Goal: Check status: Check status

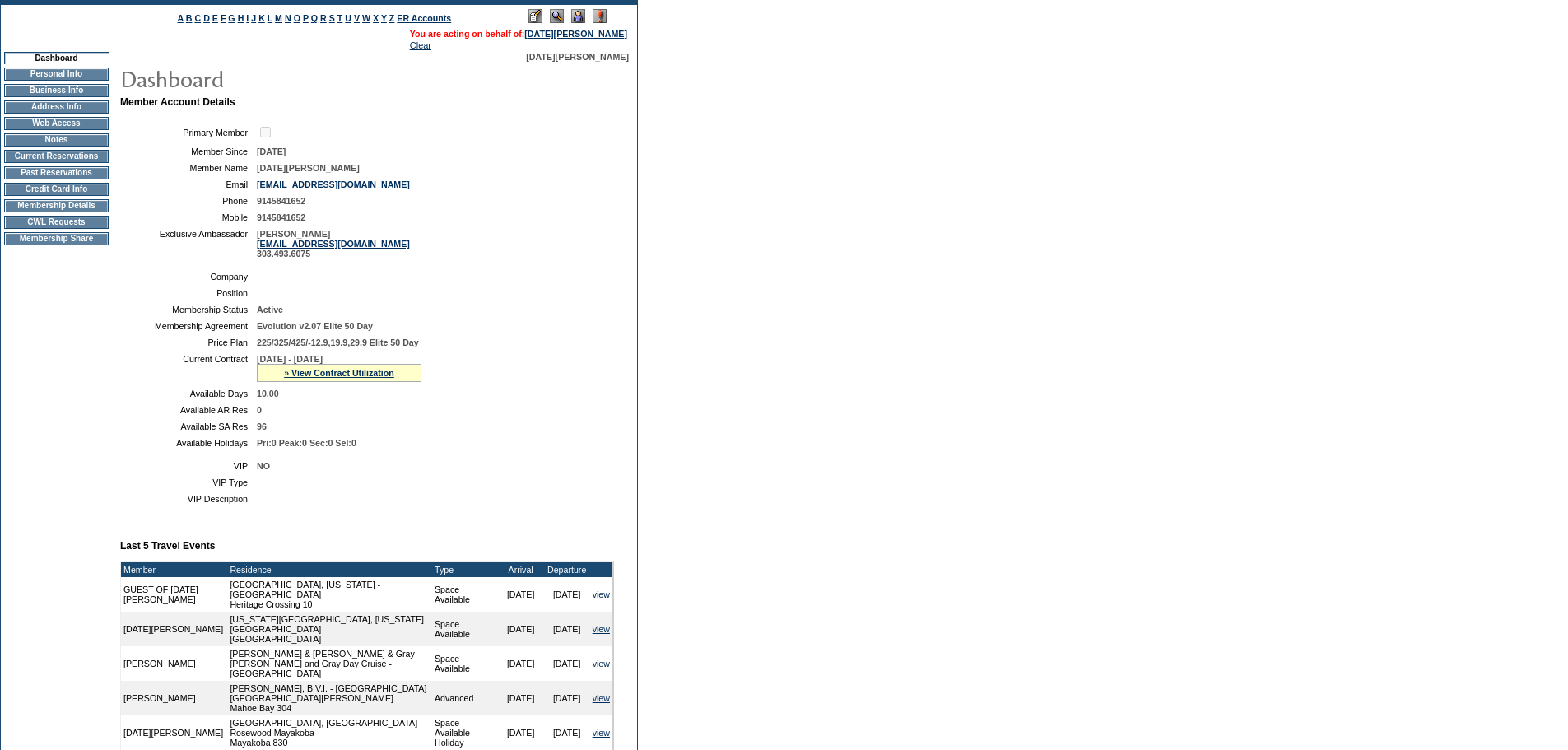
scroll to position [576, 0]
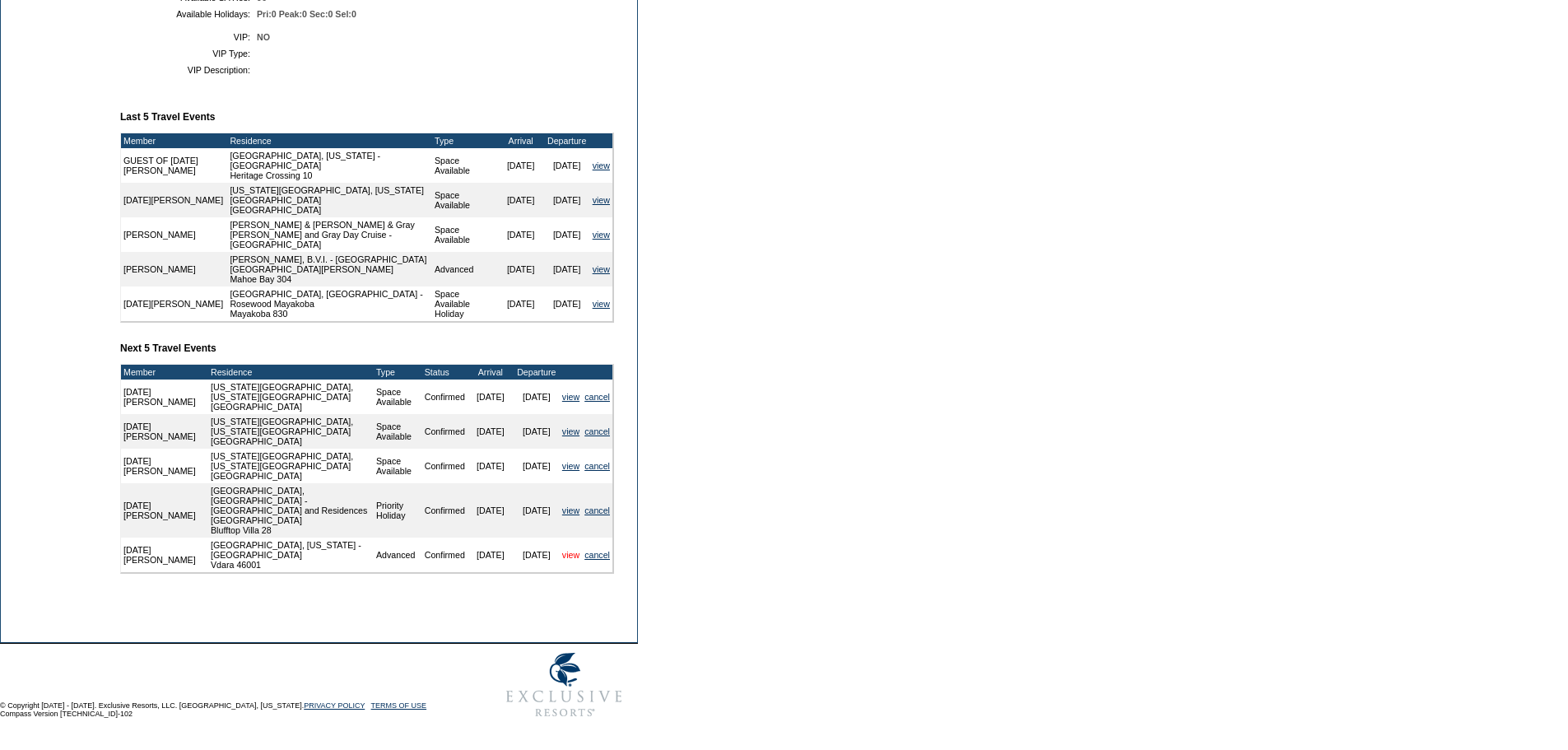
click at [570, 560] on link "view" at bounding box center [570, 554] width 17 height 10
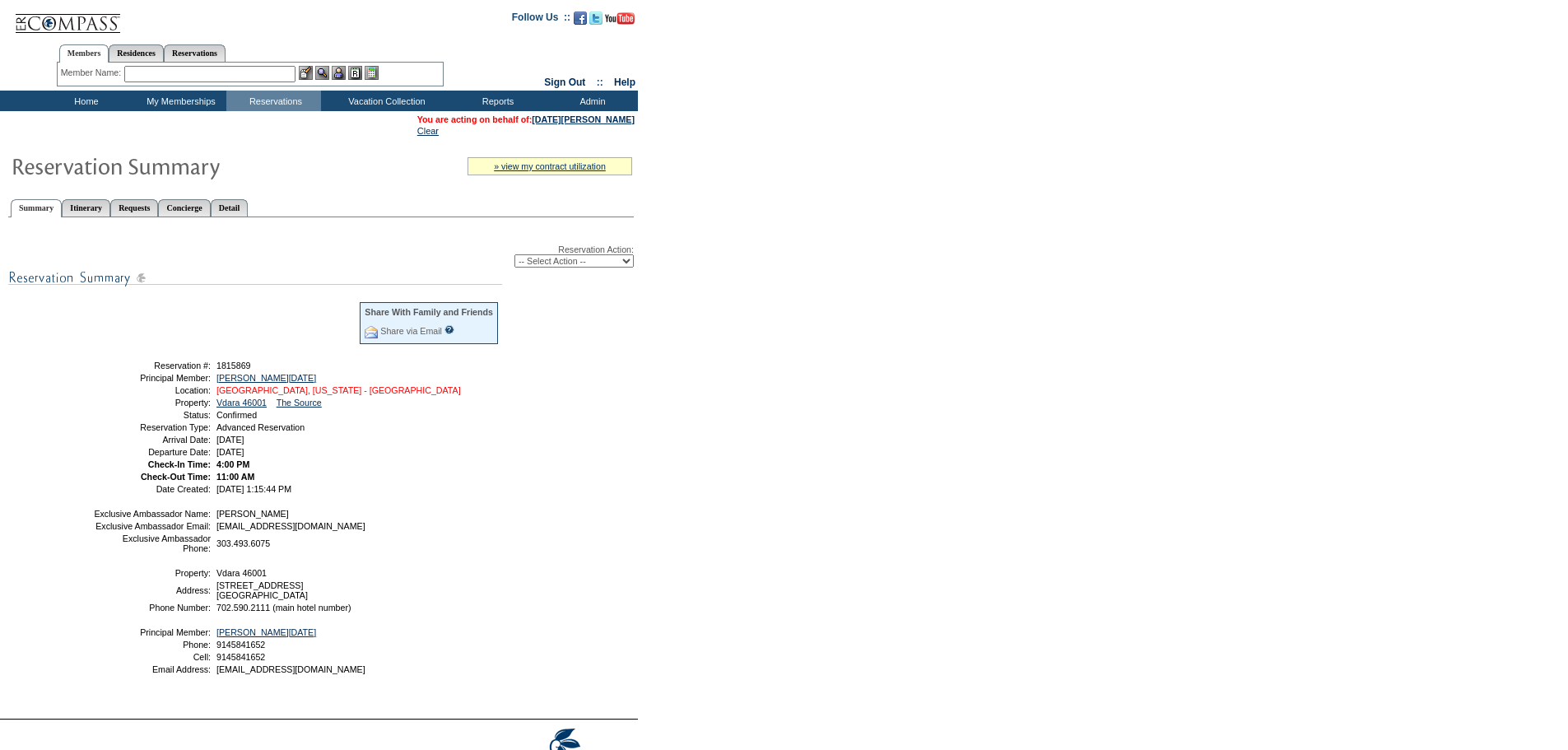
click at [366, 395] on link "[GEOGRAPHIC_DATA], [US_STATE] - [GEOGRAPHIC_DATA]" at bounding box center [339, 390] width 244 height 10
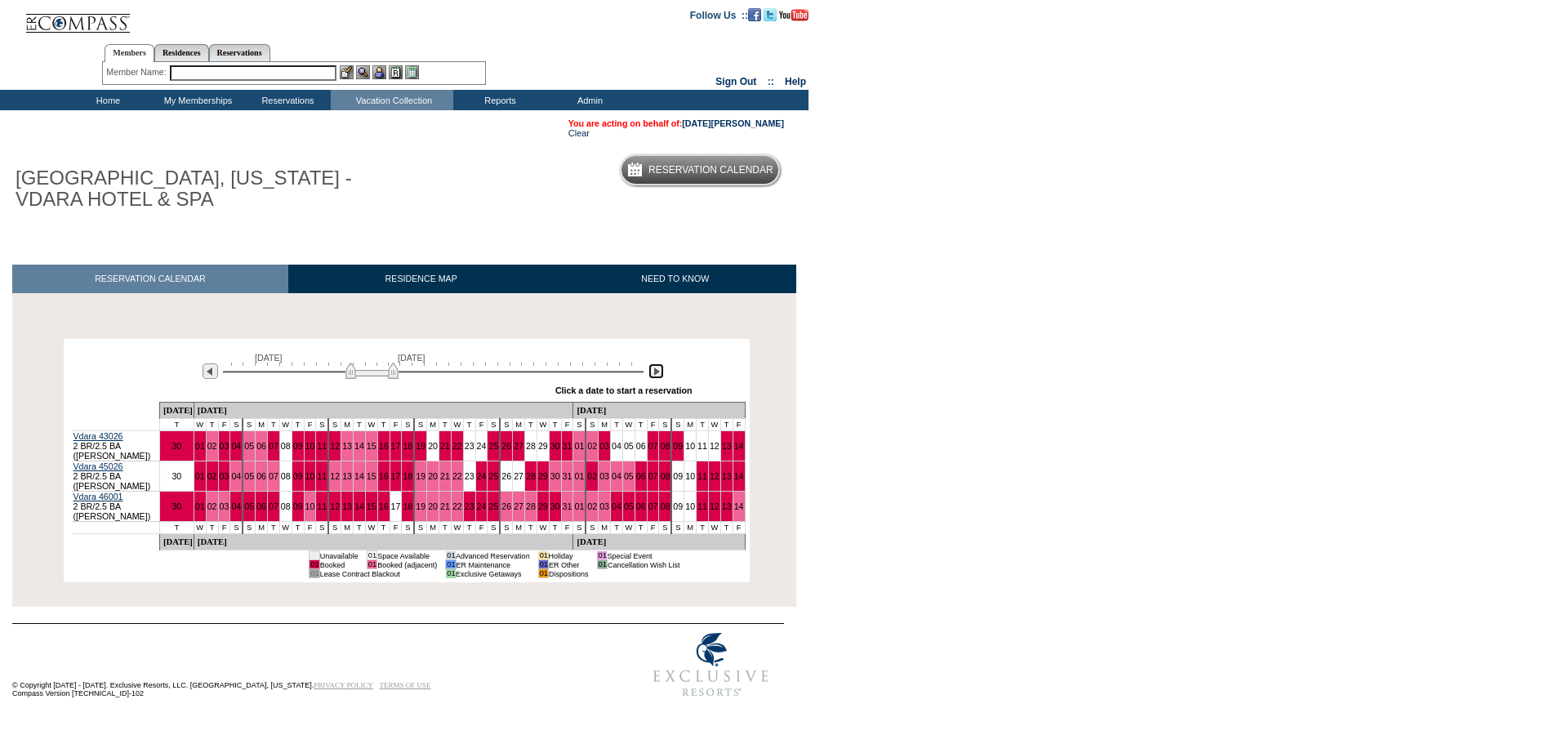
click at [656, 378] on img at bounding box center [656, 371] width 15 height 15
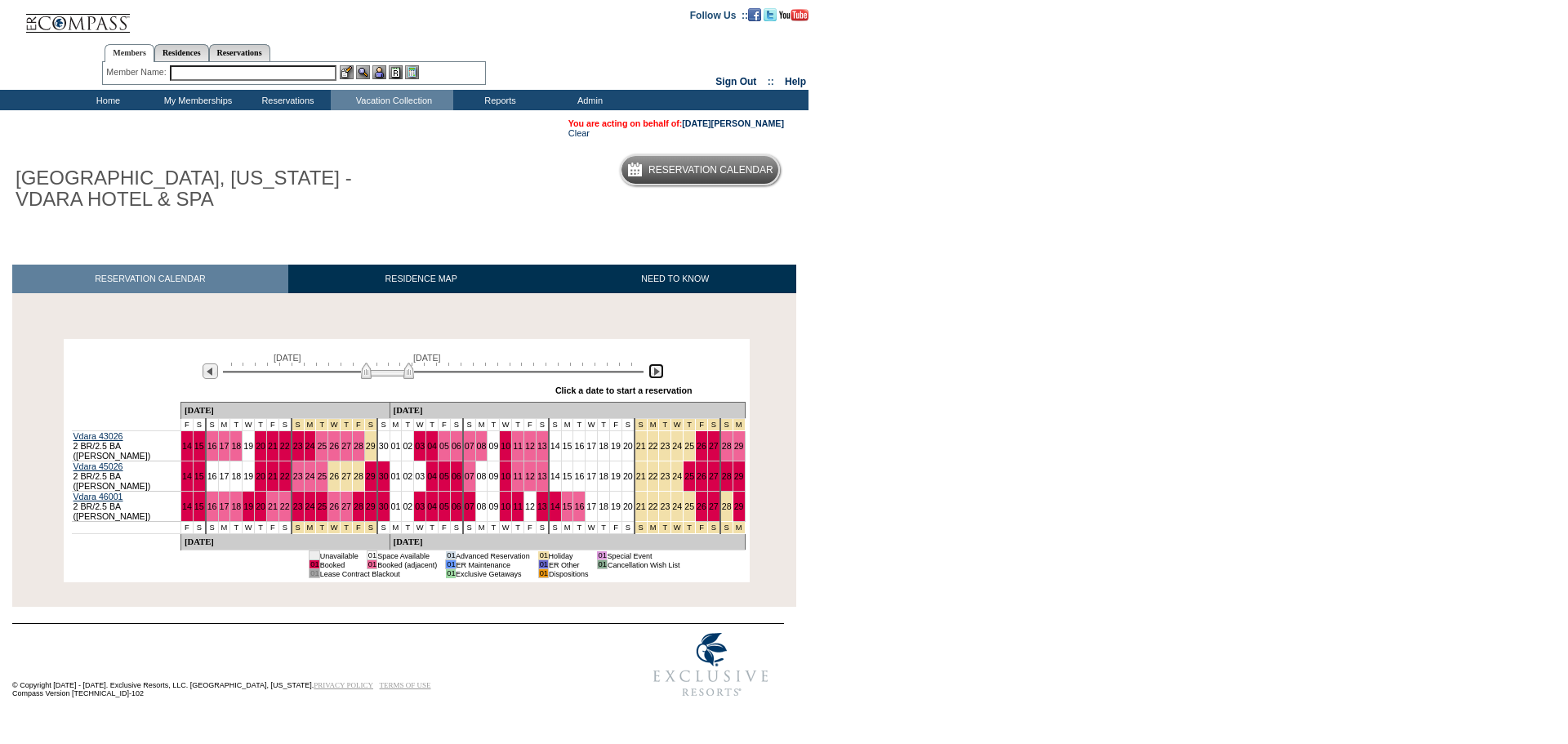
click at [656, 378] on img at bounding box center [656, 371] width 15 height 15
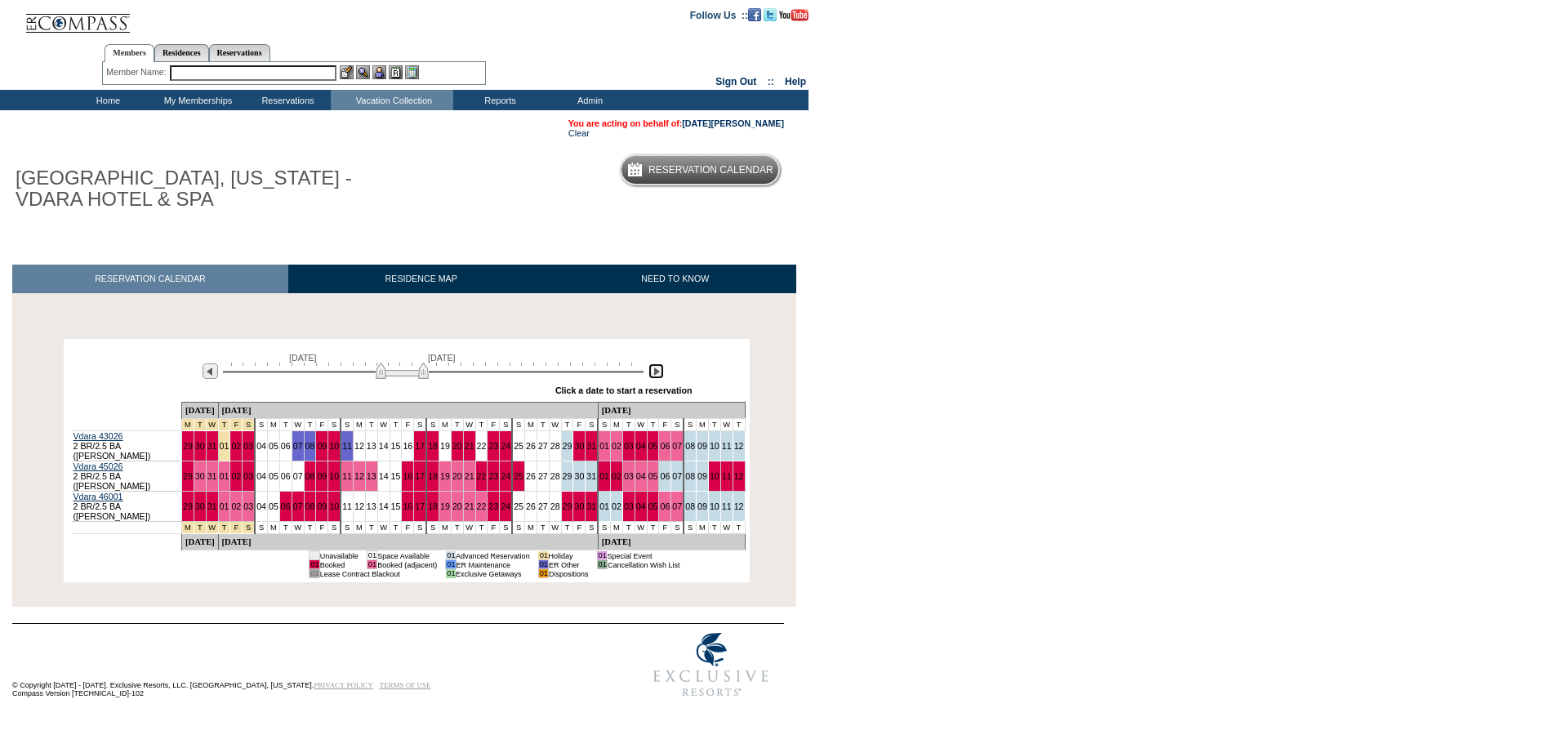
click at [656, 378] on img at bounding box center [656, 371] width 15 height 15
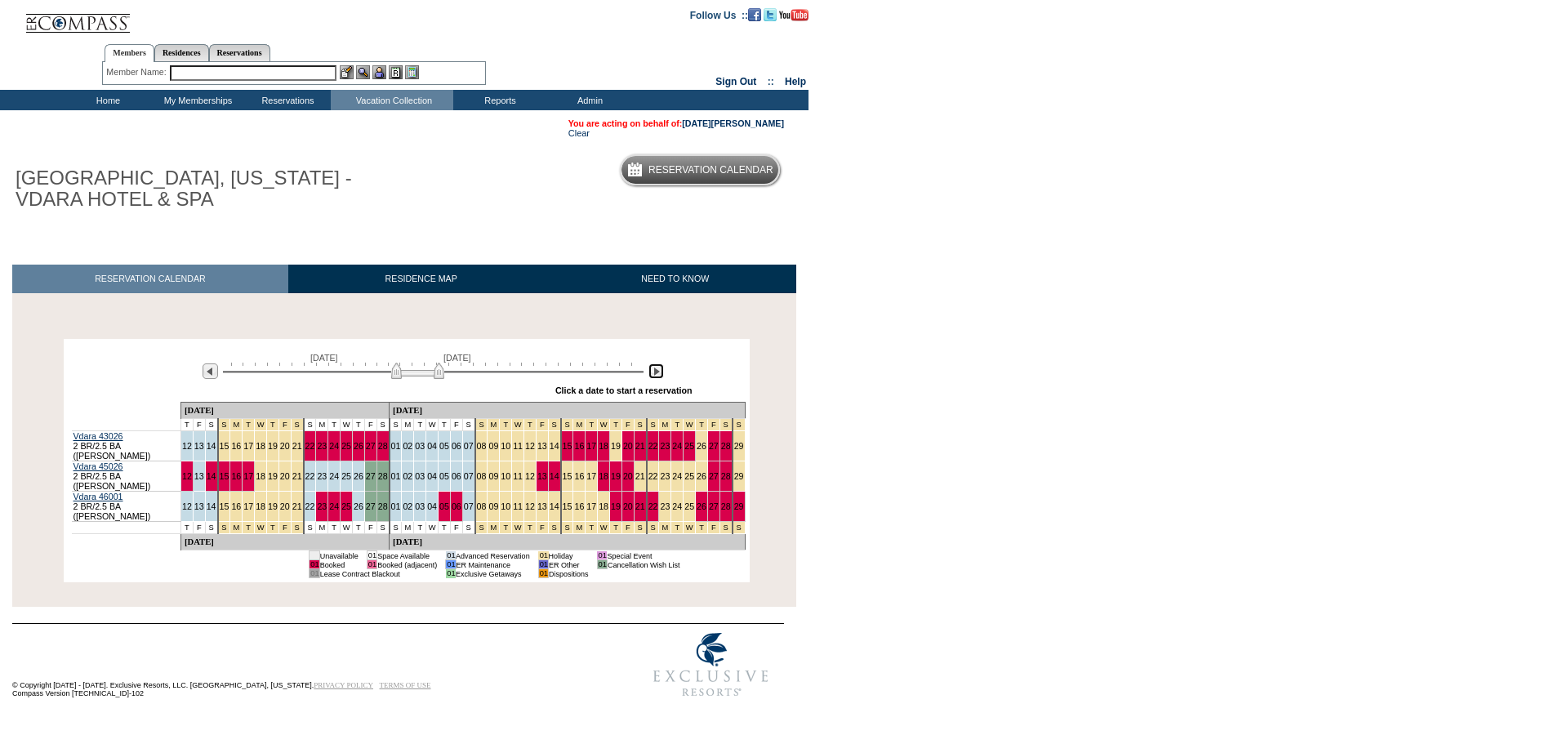
click at [650, 377] on img at bounding box center [656, 371] width 15 height 15
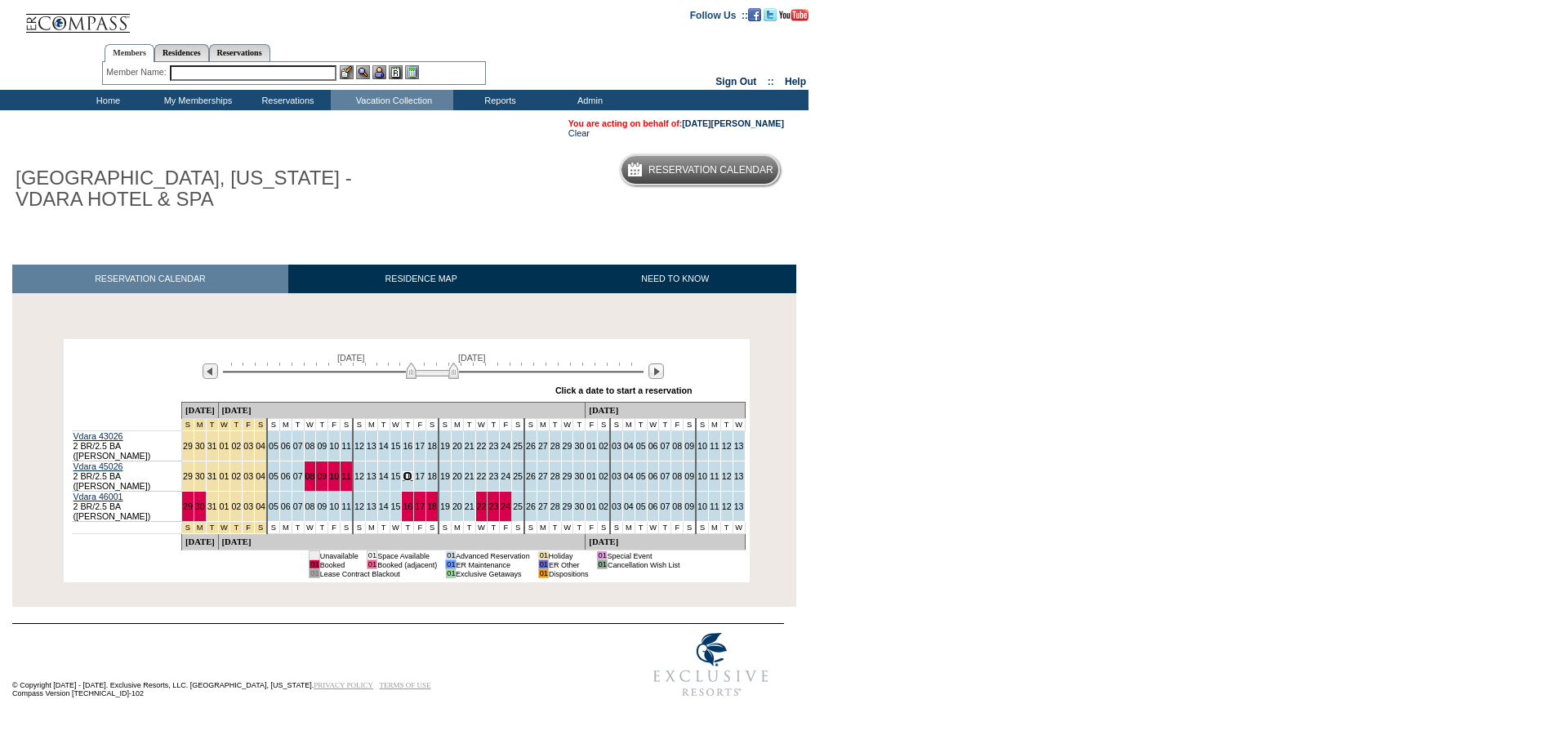
click at [407, 474] on link "16" at bounding box center [407, 476] width 10 height 10
